Goal: Obtain resource: Download file/media

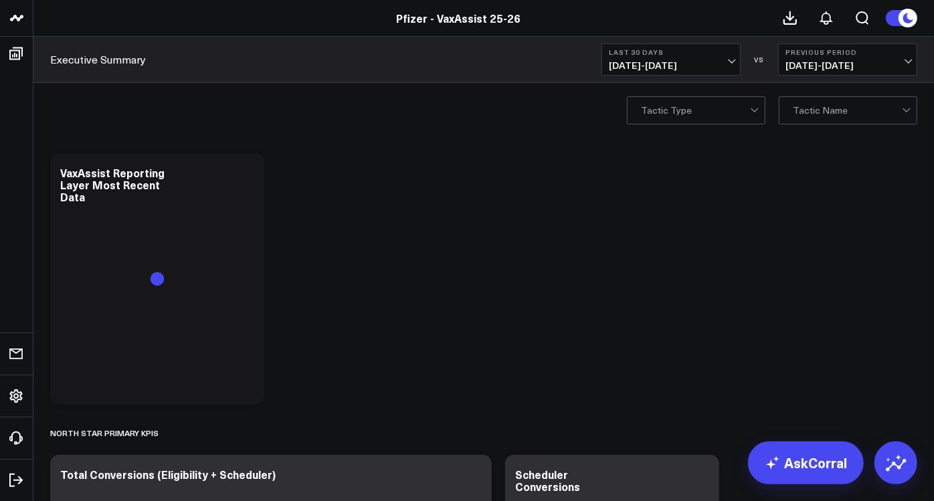
click at [910, 62] on span "[DATE] - [DATE]" at bounding box center [847, 65] width 124 height 11
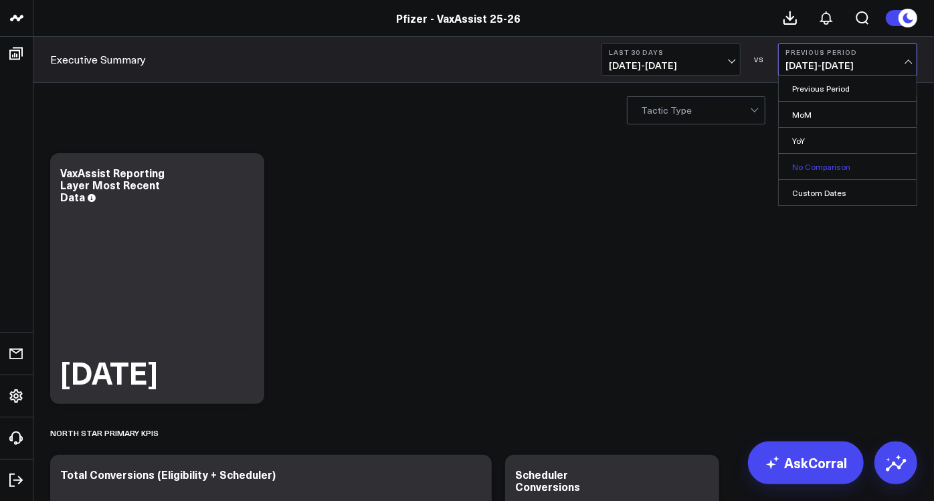
click at [841, 171] on link "No Comparison" at bounding box center [848, 166] width 138 height 25
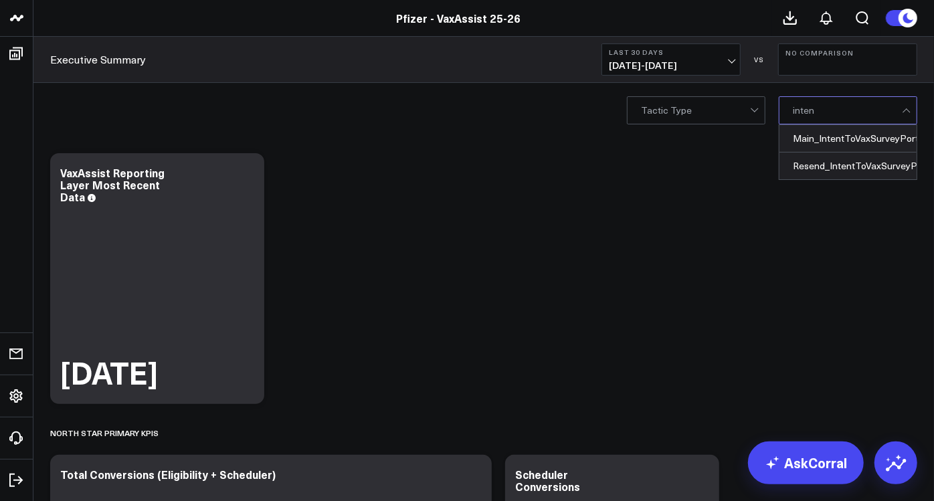
type input "intent"
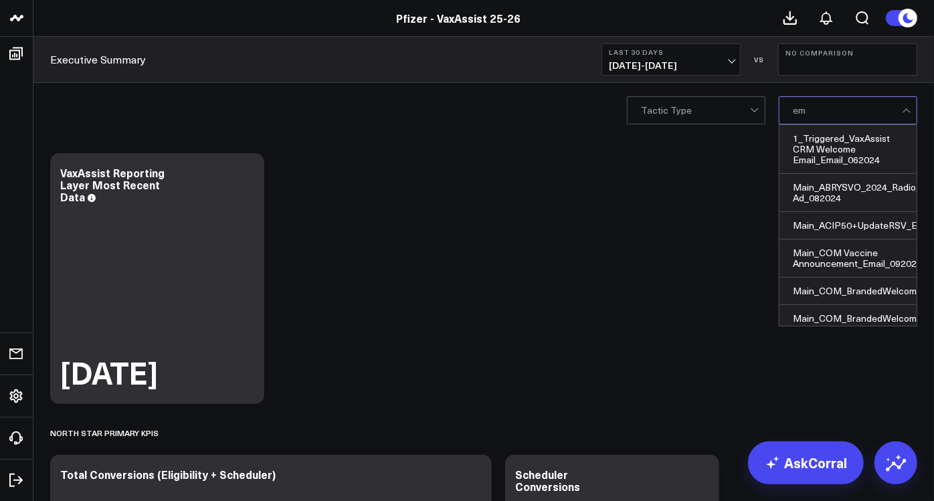
type input "e"
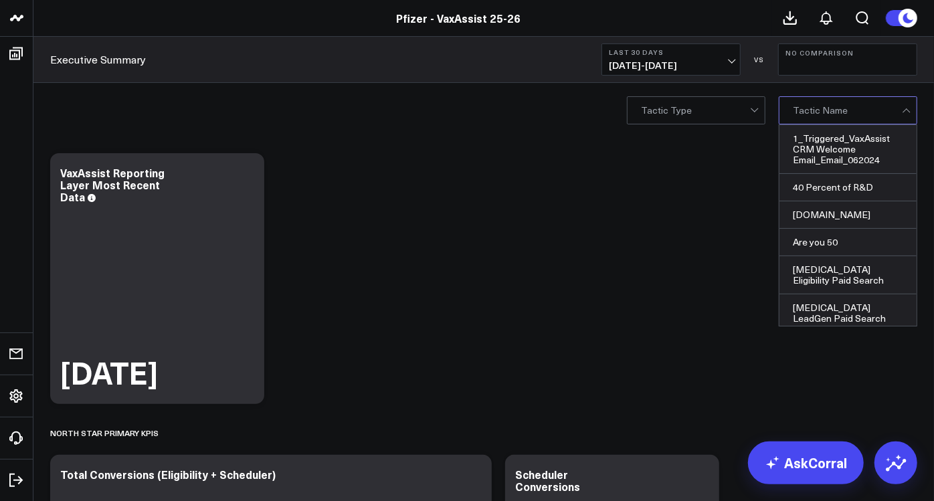
click at [751, 110] on div at bounding box center [755, 110] width 11 height 27
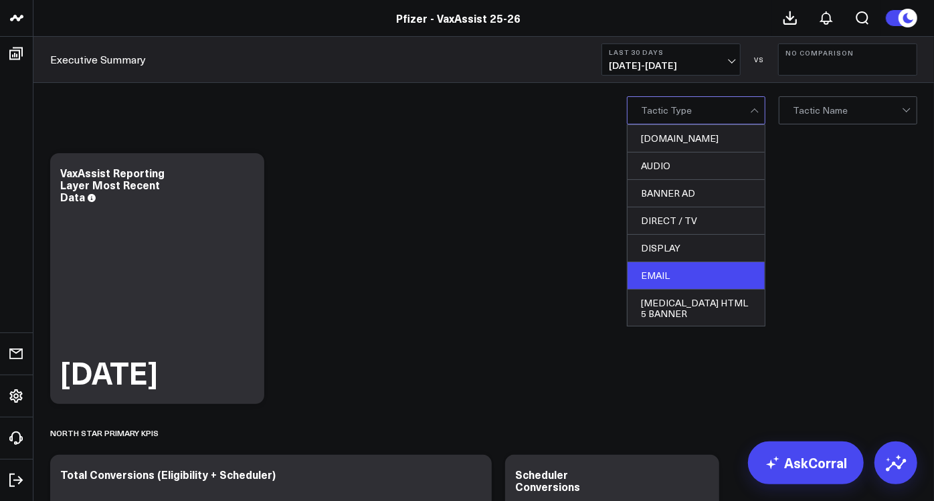
click at [684, 268] on div "EMAIL" at bounding box center [696, 275] width 137 height 27
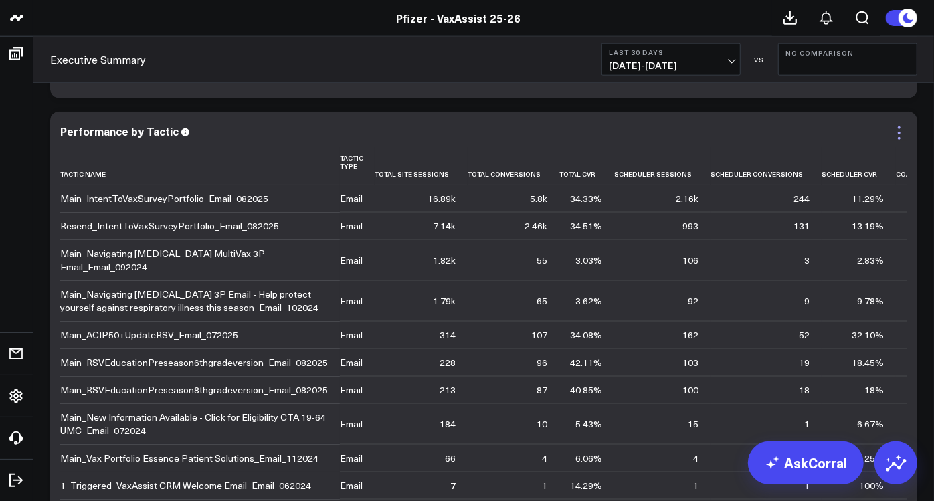
click at [901, 136] on icon at bounding box center [899, 133] width 16 height 16
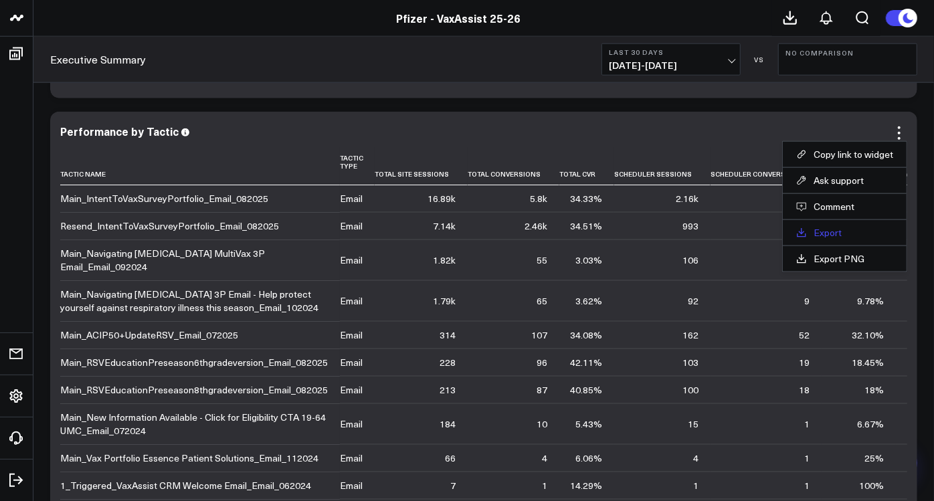
click at [820, 234] on link "Export" at bounding box center [844, 233] width 97 height 12
